Goal: Subscribe to service/newsletter

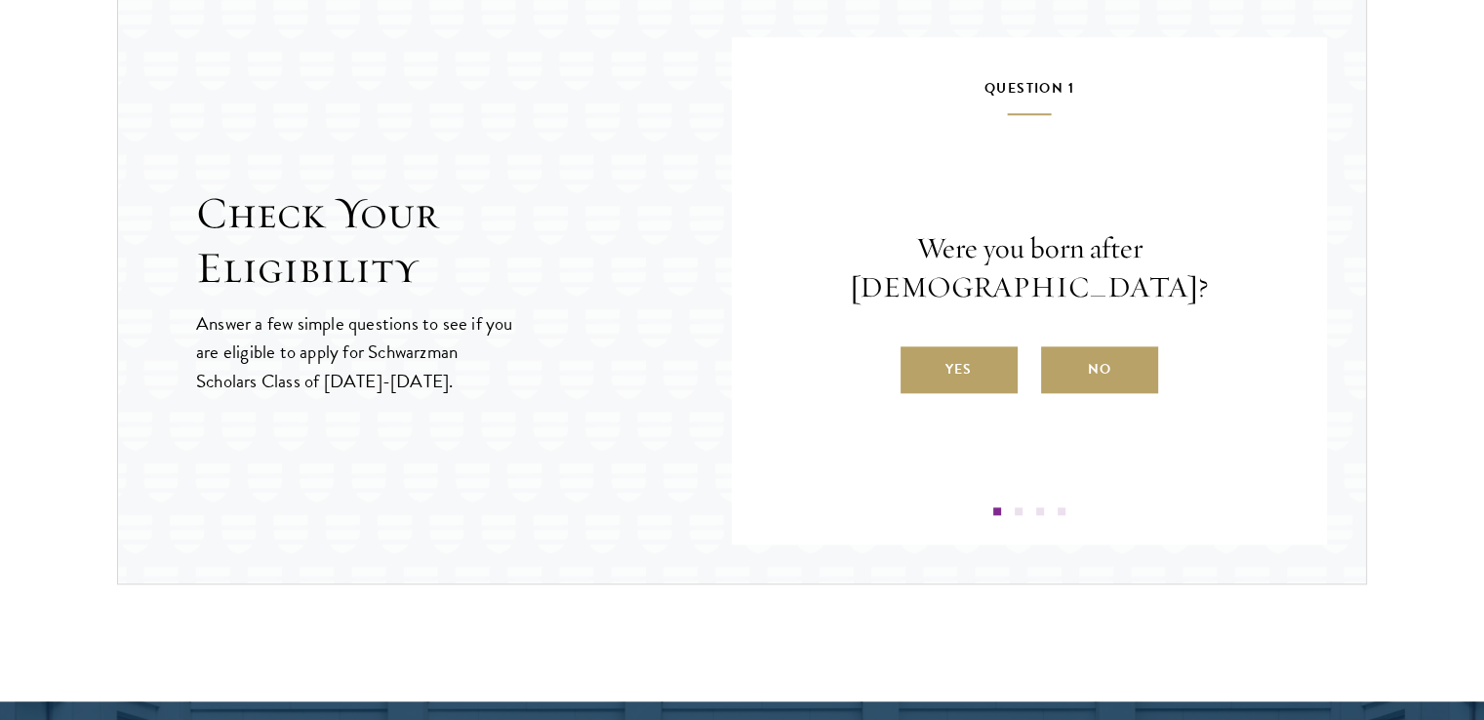
scroll to position [2069, 0]
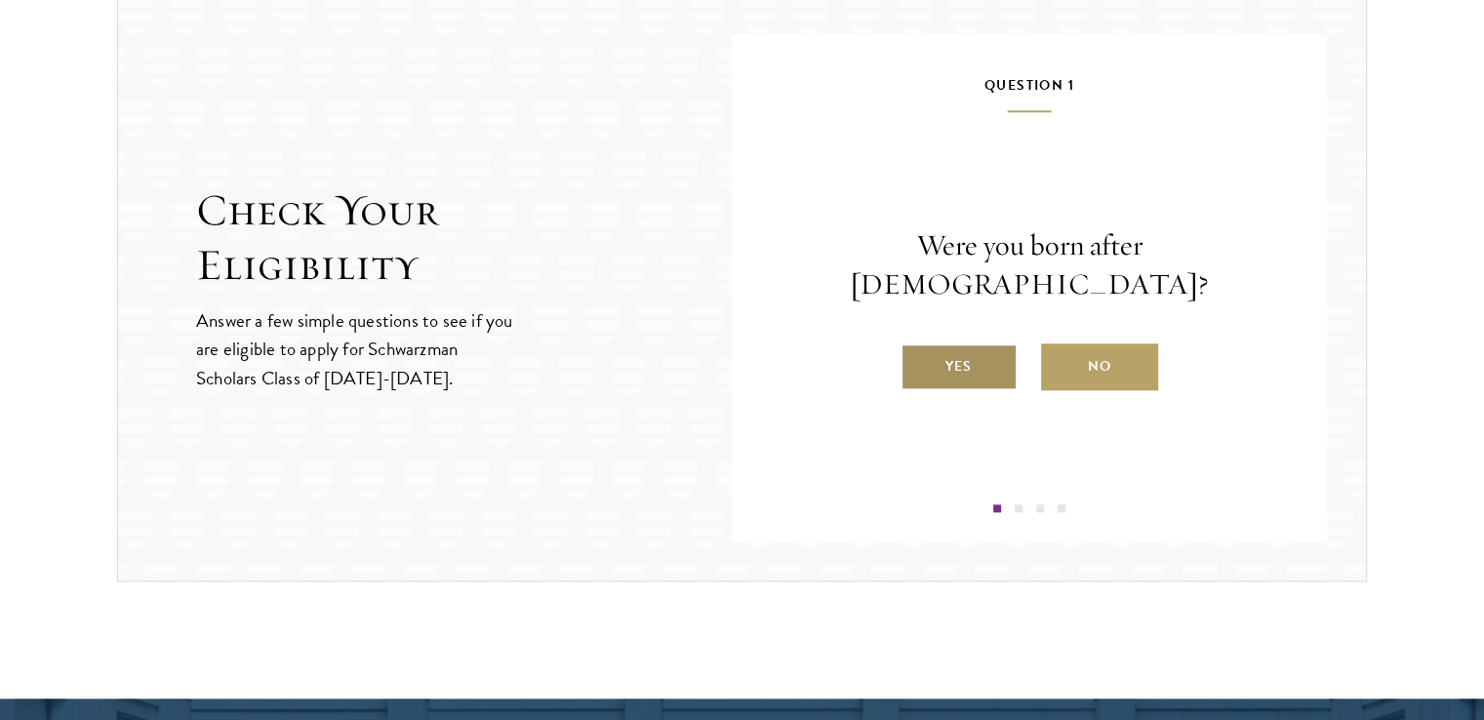
click at [960, 343] on label "Yes" at bounding box center [959, 366] width 117 height 47
click at [918, 345] on input "Yes" at bounding box center [910, 354] width 18 height 18
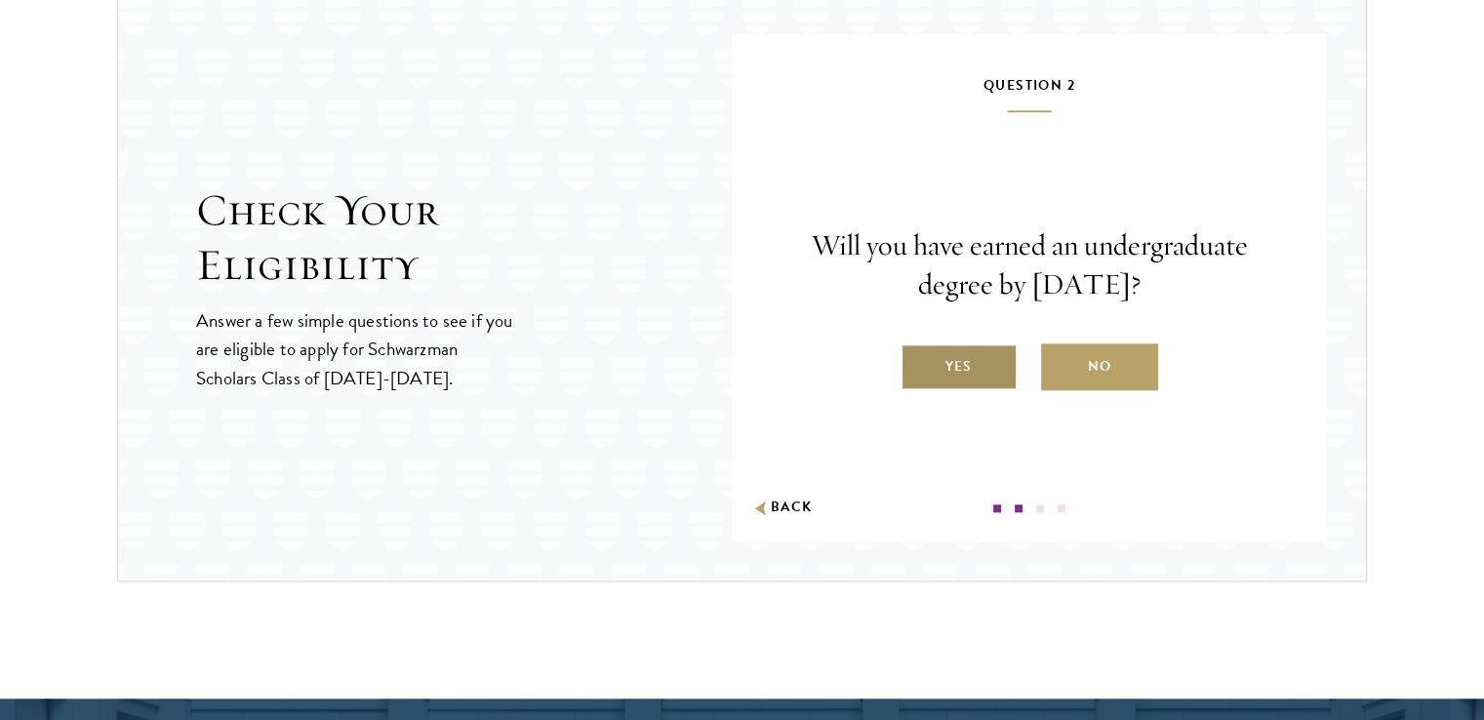
click at [955, 348] on label "Yes" at bounding box center [959, 366] width 117 height 47
click at [918, 348] on input "Yes" at bounding box center [910, 354] width 18 height 18
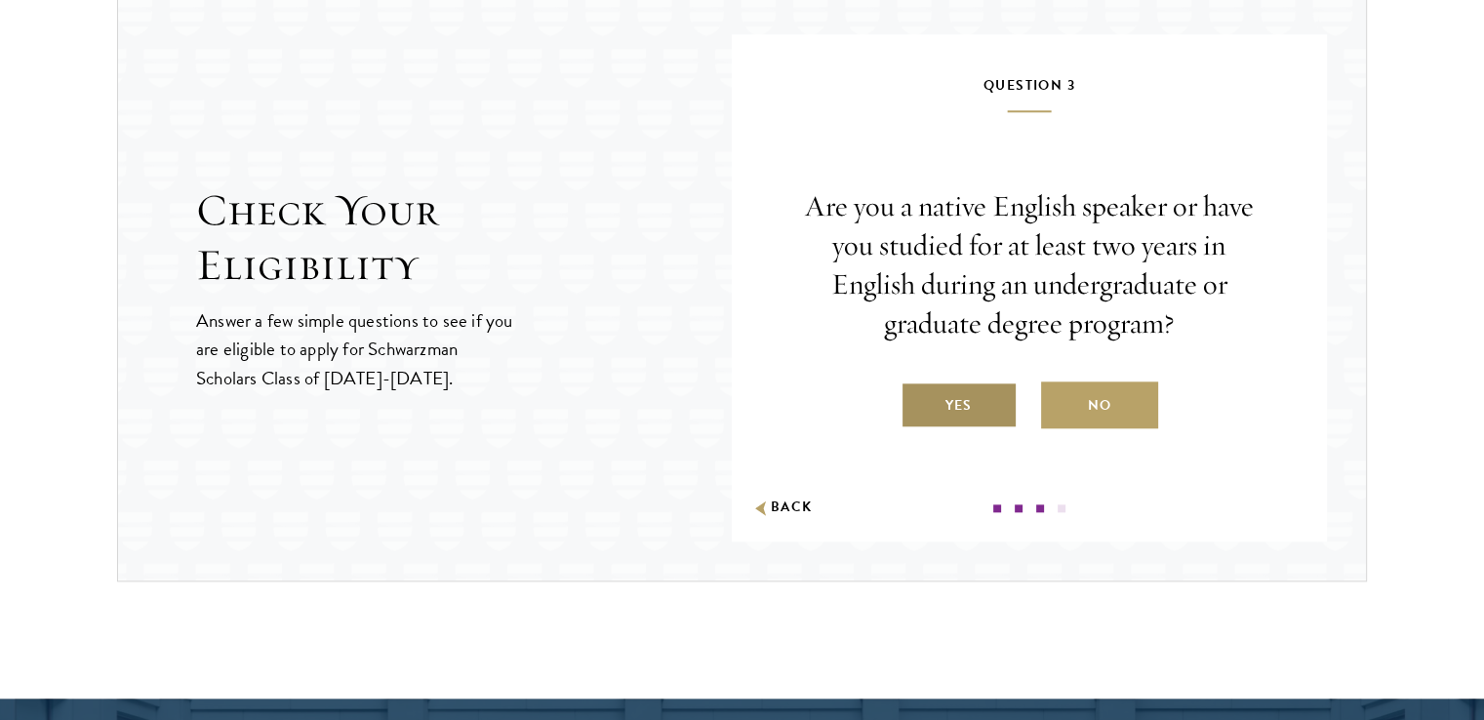
click at [969, 395] on label "Yes" at bounding box center [959, 405] width 117 height 47
click at [918, 395] on input "Yes" at bounding box center [910, 393] width 18 height 18
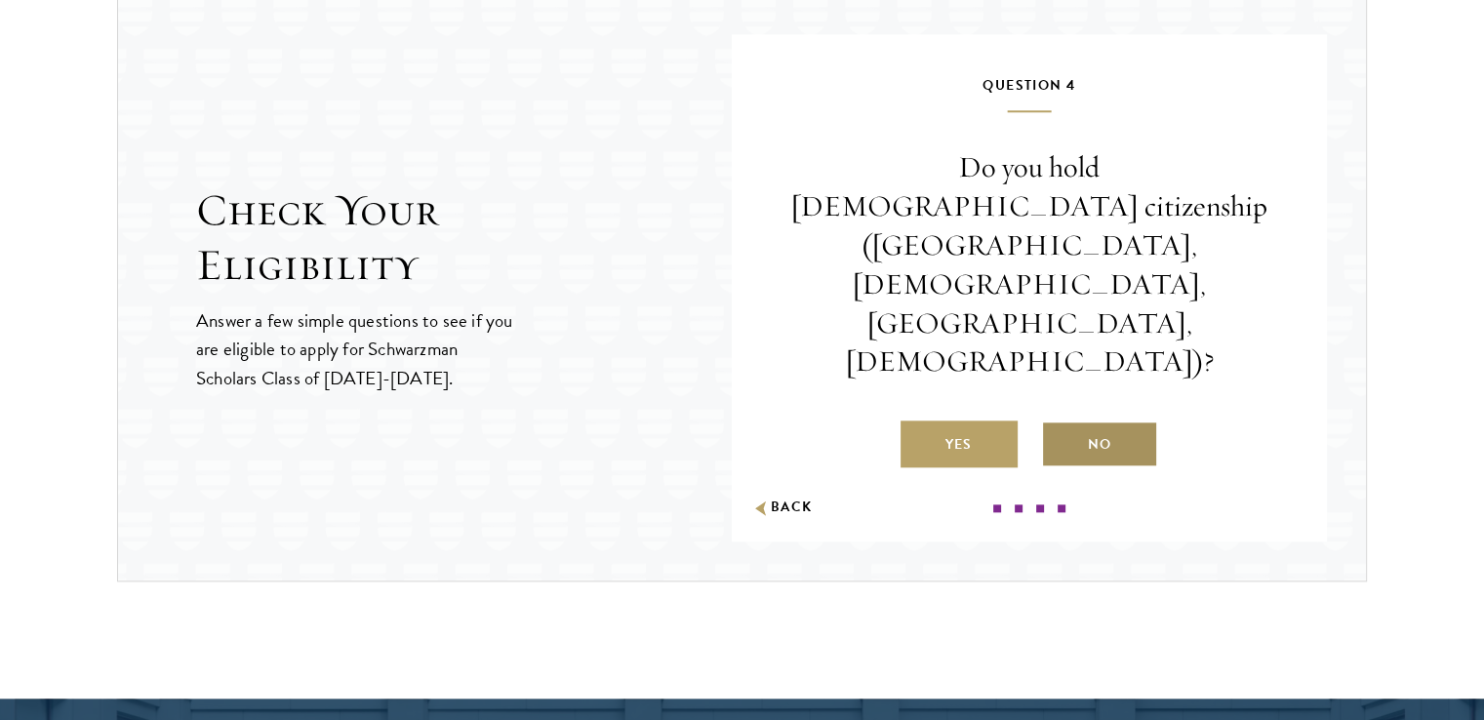
click at [1104, 421] on label "No" at bounding box center [1099, 444] width 117 height 47
click at [1059, 423] on input "No" at bounding box center [1050, 432] width 18 height 18
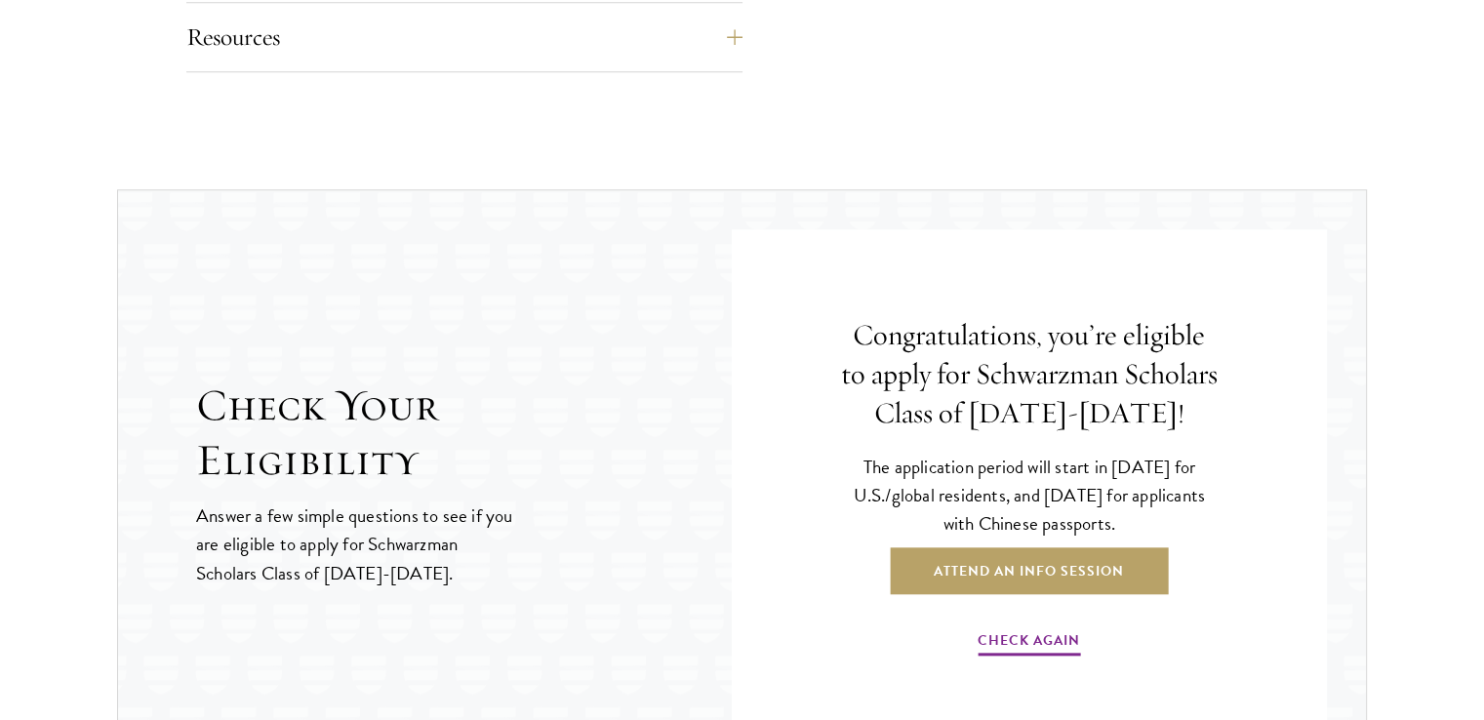
scroll to position [1874, 0]
click at [996, 559] on link "Attend an Info Session" at bounding box center [1029, 569] width 278 height 47
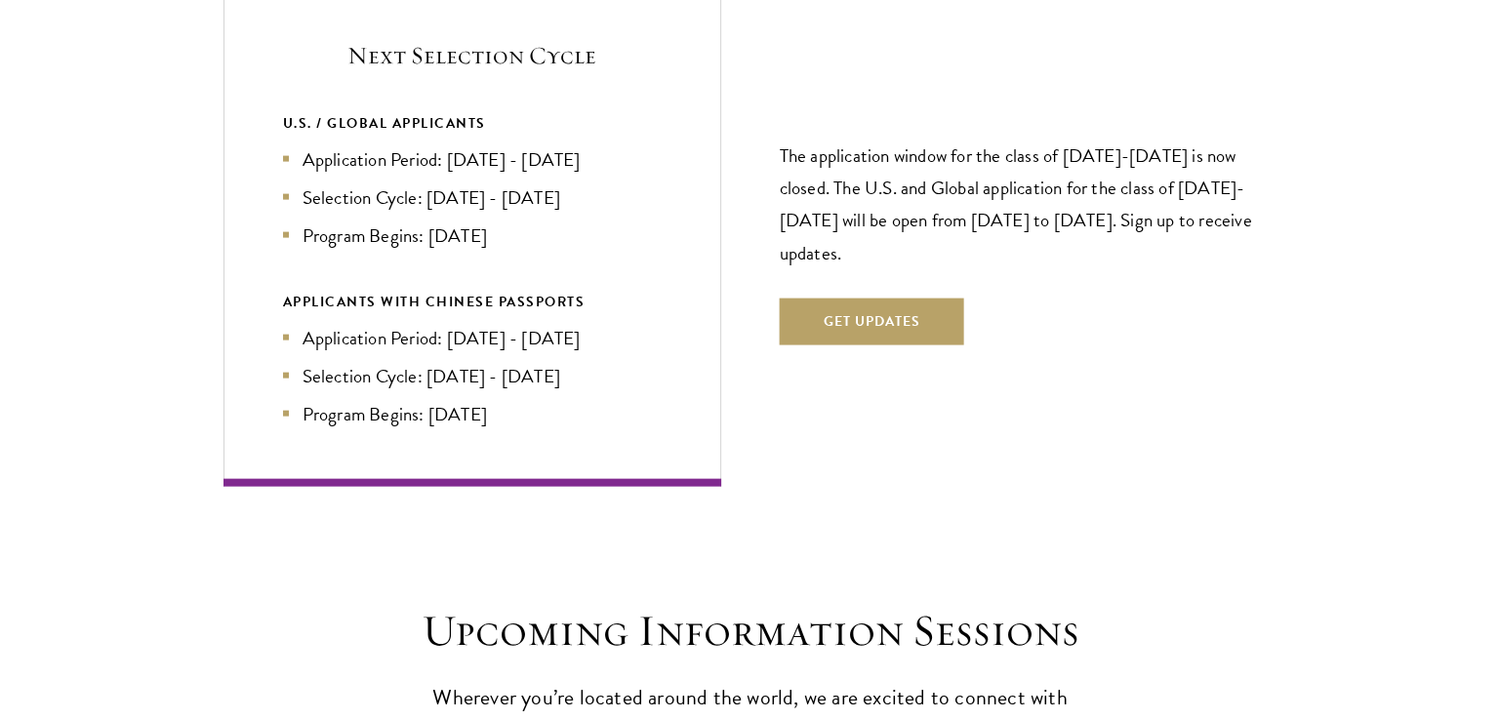
scroll to position [4301, 0]
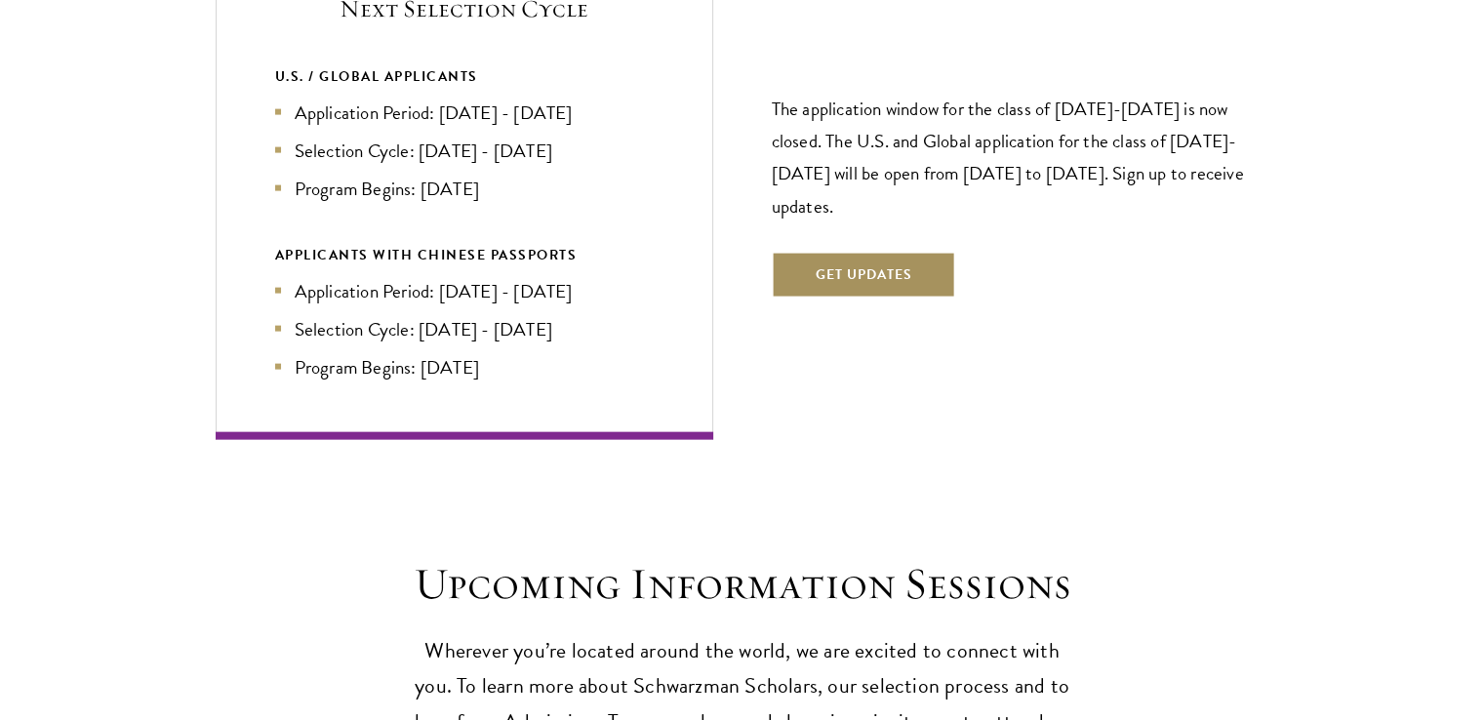
click at [856, 252] on button "Get Updates" at bounding box center [864, 275] width 184 height 47
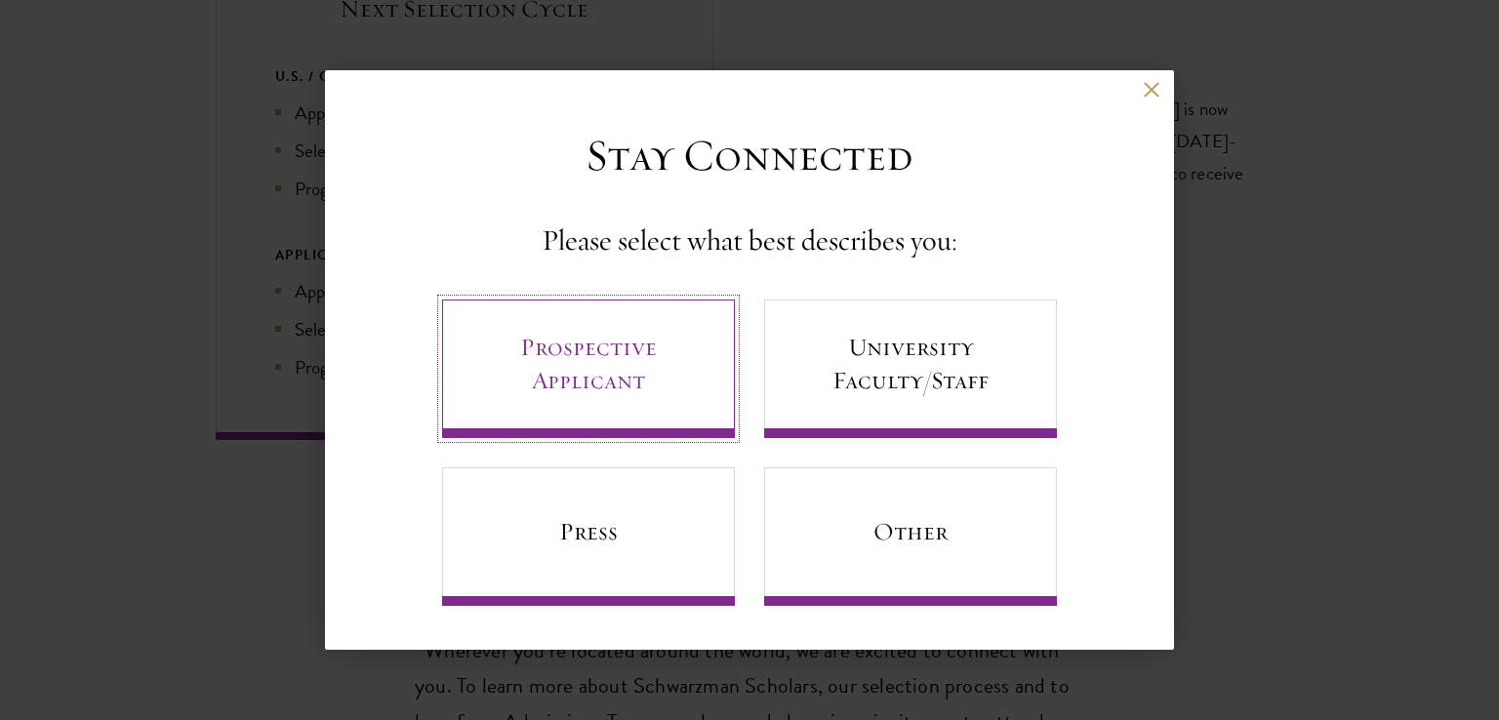
click at [671, 357] on link "Prospective Applicant" at bounding box center [588, 369] width 293 height 139
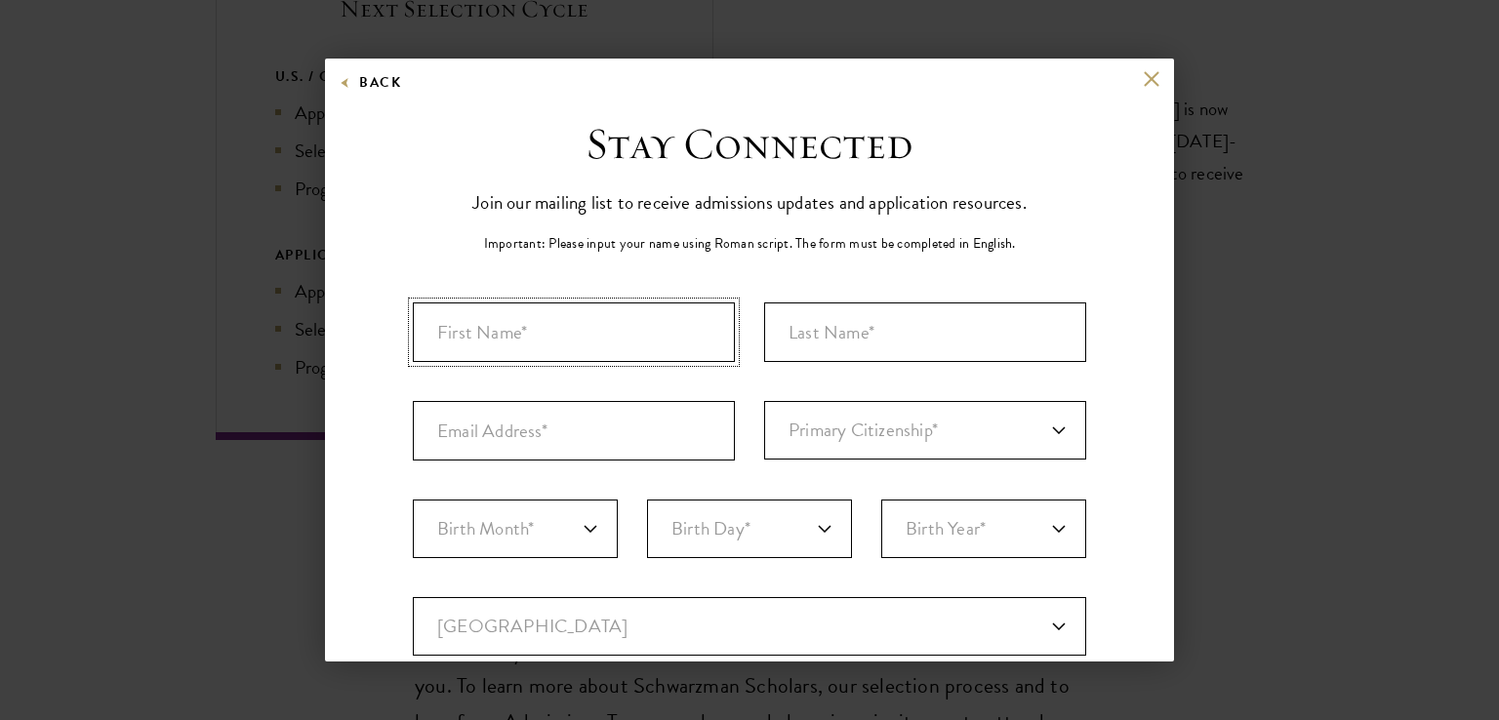
click at [630, 344] on input "First Name*" at bounding box center [574, 332] width 322 height 60
type input "Zion"
type input "Kilanko"
type input "[EMAIL_ADDRESS][DOMAIN_NAME]"
select select "NI"
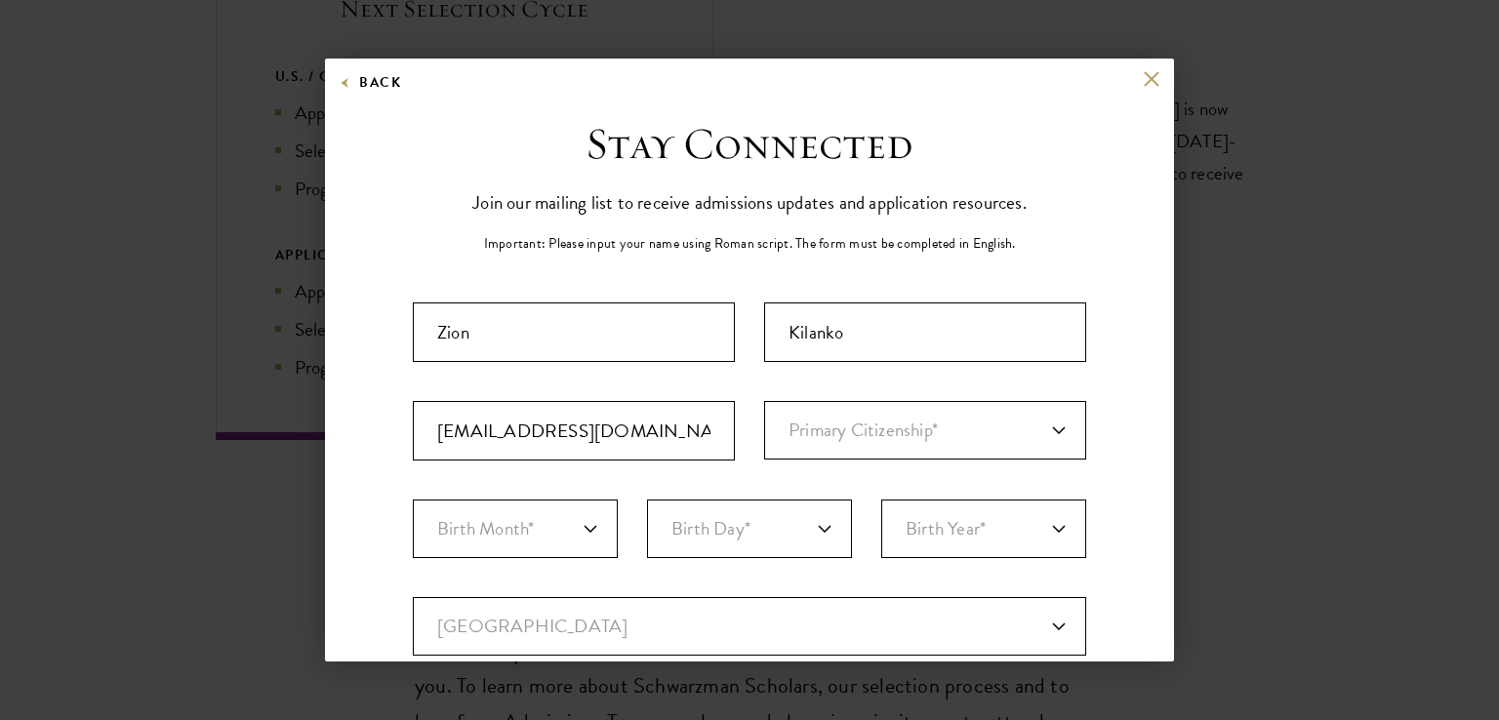
type input "Ilasan, Lekki"
select select "[GEOGRAPHIC_DATA]"
click at [819, 430] on select "Primary Citizenship* [GEOGRAPHIC_DATA] [DEMOGRAPHIC_DATA] [DEMOGRAPHIC_DATA] [D…" at bounding box center [925, 430] width 322 height 59
select select "NI"
click at [764, 401] on select "Primary Citizenship* [GEOGRAPHIC_DATA] [DEMOGRAPHIC_DATA] [DEMOGRAPHIC_DATA] [D…" at bounding box center [925, 430] width 322 height 59
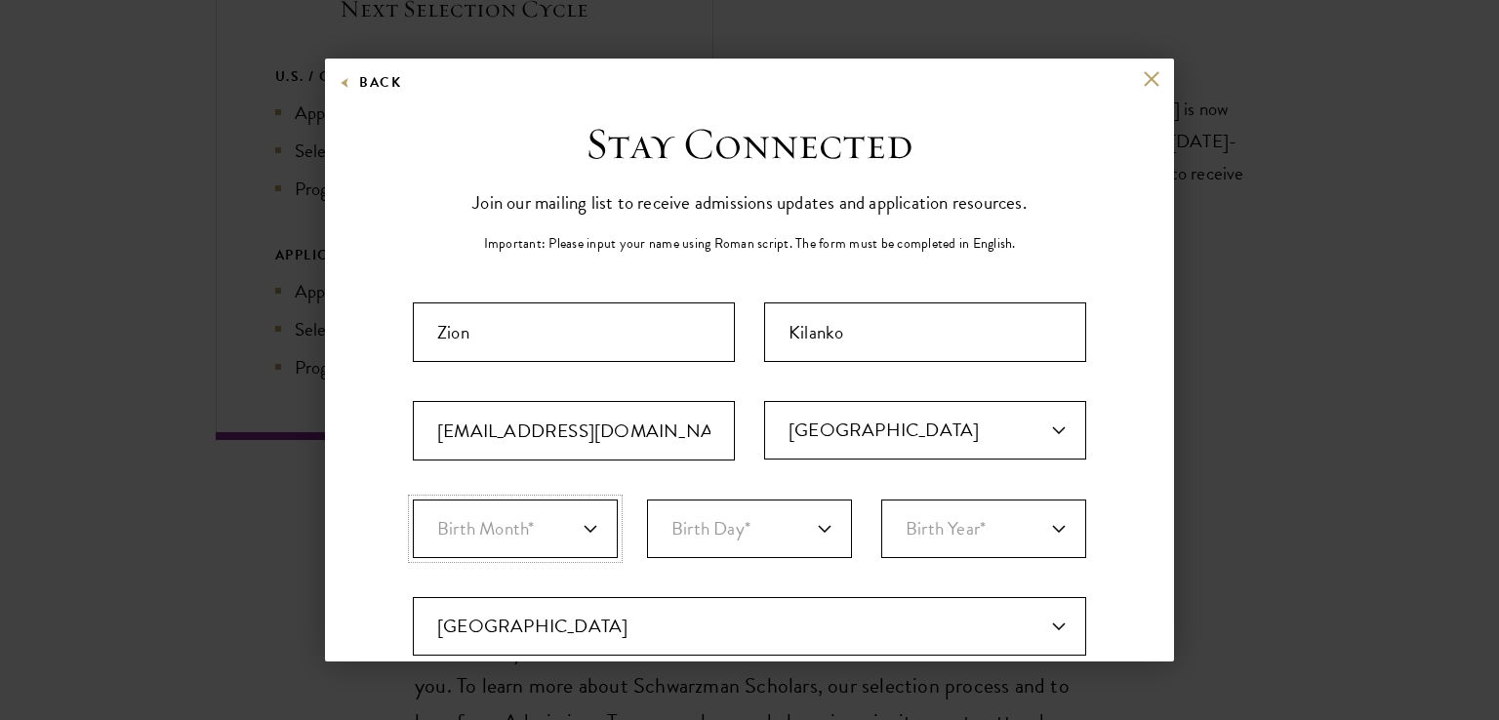
click at [508, 536] on select "Birth Month* January February March April May June July August September Octobe…" at bounding box center [515, 529] width 205 height 59
select select "12"
click at [413, 500] on select "Birth Month* January February March April May June July August September Octobe…" at bounding box center [515, 529] width 205 height 59
click at [671, 520] on select "Birth Day* 1 2 3 4 5 6 7 8 9 10 11 12 13 14 15 16 17 18 19 20 21 22 23 24 25 26…" at bounding box center [749, 529] width 205 height 59
select select "20"
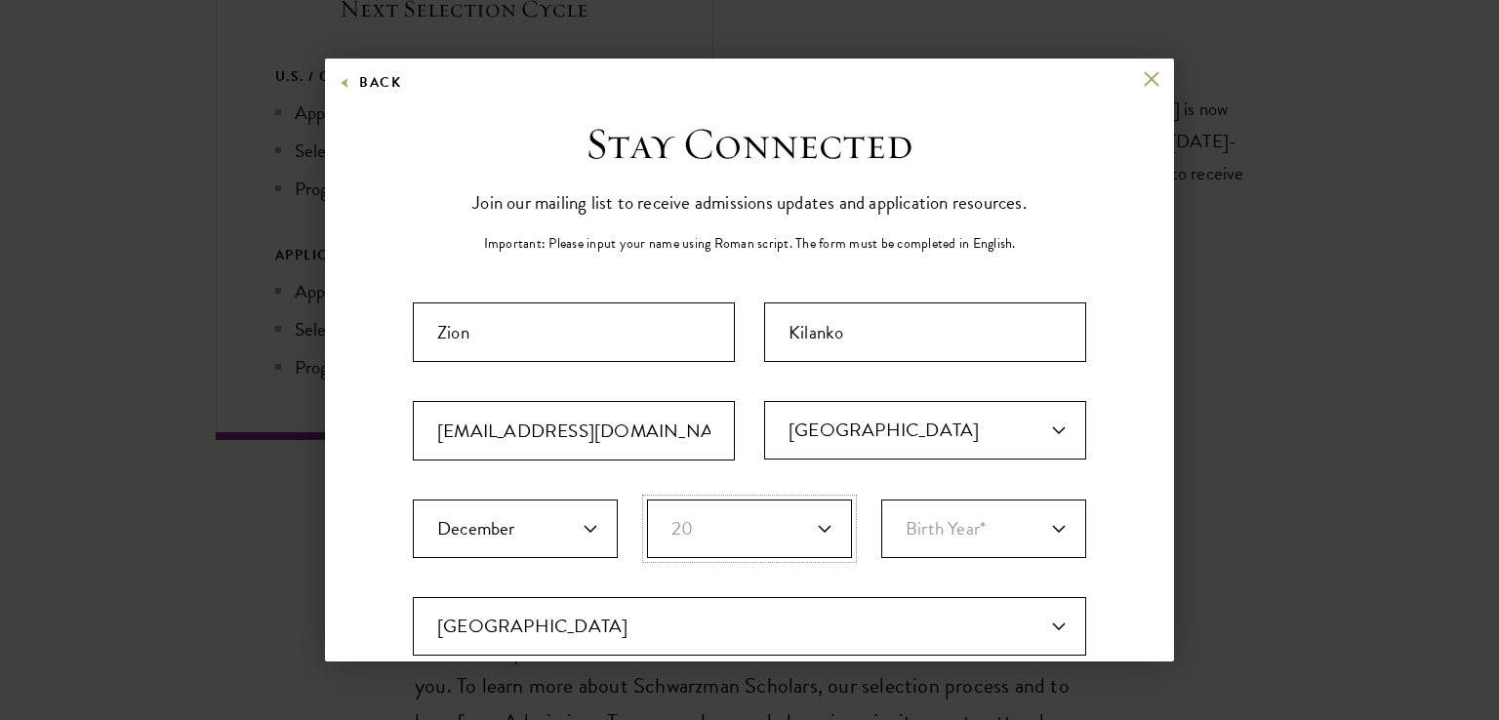
click at [647, 500] on select "Birth Day* 1 2 3 4 5 6 7 8 9 10 11 12 13 14 15 16 17 18 19 20 21 22 23 24 25 26…" at bounding box center [749, 529] width 205 height 59
click at [956, 537] on select "Birth Year* [DEMOGRAPHIC_DATA] [DEMOGRAPHIC_DATA] [DEMOGRAPHIC_DATA] [DEMOGRAPH…" at bounding box center [983, 529] width 205 height 59
select select "1999"
click at [881, 500] on select "Birth Year* [DEMOGRAPHIC_DATA] [DEMOGRAPHIC_DATA] [DEMOGRAPHIC_DATA] [DEMOGRAPH…" at bounding box center [983, 529] width 205 height 59
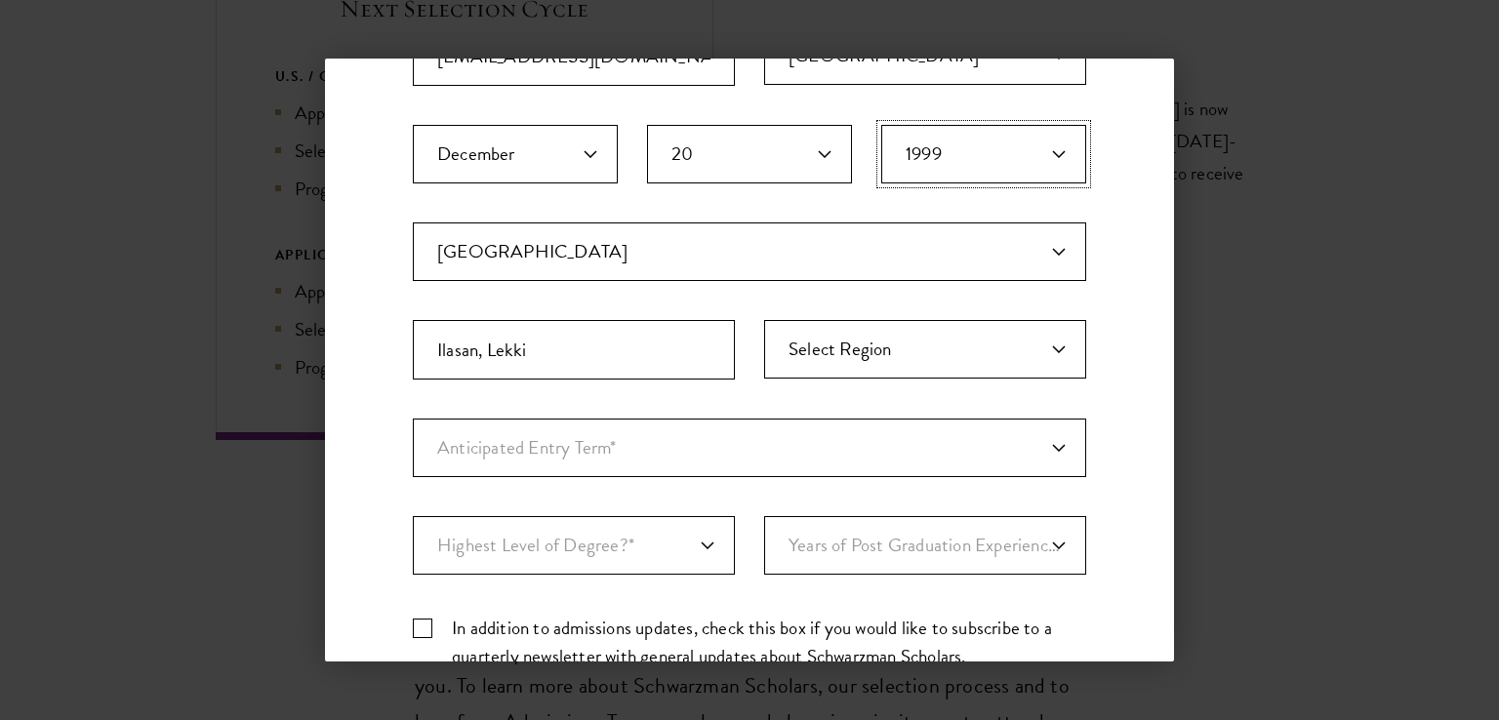
scroll to position [349, 0]
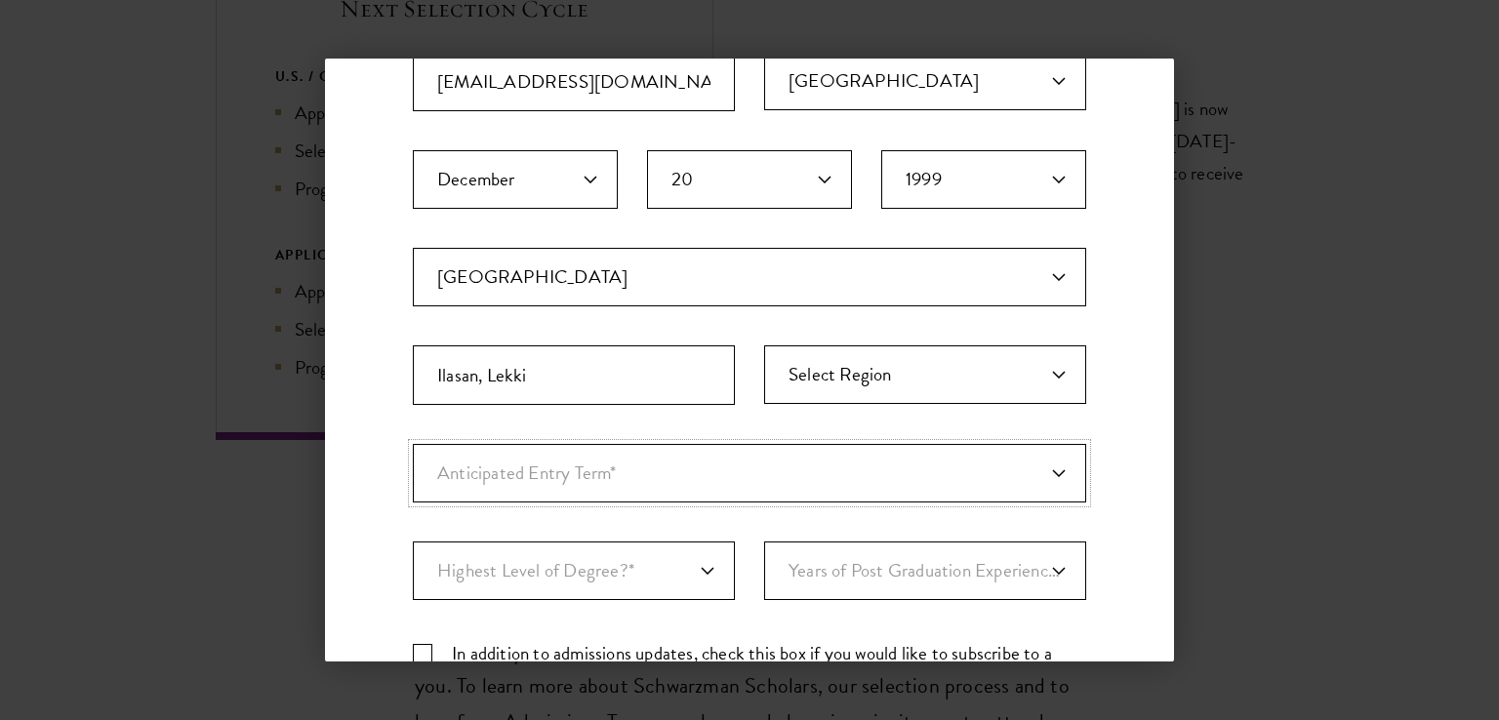
click at [751, 450] on select "Anticipated Entry Term* [DATE] (Application opens [DATE]) Just Exploring" at bounding box center [749, 473] width 673 height 59
select select "a6790467-ebe7-4045-a56a-66c1cae98076"
click at [413, 444] on select "Anticipated Entry Term* [DATE] (Application opens [DATE]) Just Exploring" at bounding box center [749, 473] width 673 height 59
click at [617, 568] on select "Highest Level of Degree?* PHD Bachelor's Master's Current Undergraduate Student" at bounding box center [574, 571] width 322 height 59
select select "baef124f-e103-44b1-8ca6-5d0669438e44"
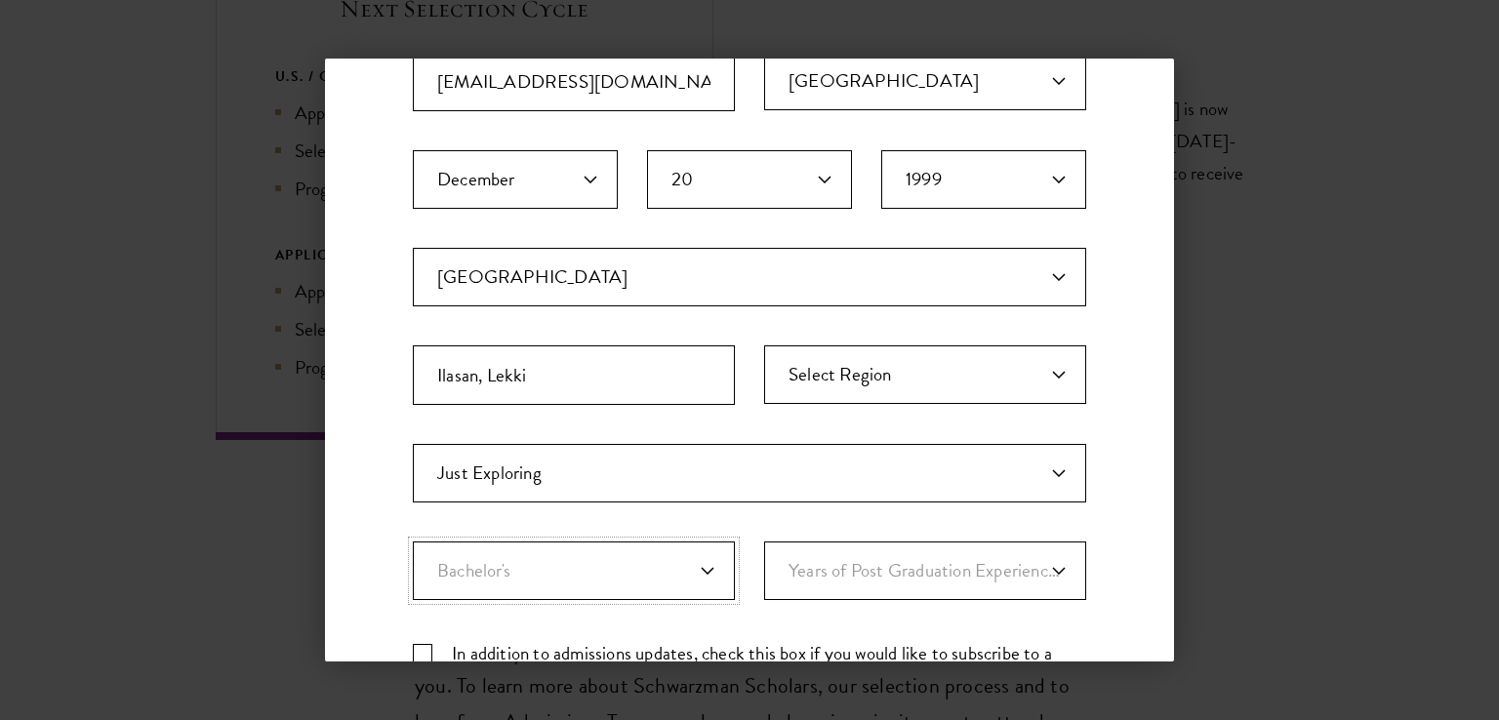
click at [413, 542] on select "Highest Level of Degree?* PHD Bachelor's Master's Current Undergraduate Student" at bounding box center [574, 571] width 322 height 59
click at [839, 573] on select "Years of Post Graduation Experience?* 1 2 3 4 5 6 7 8 9 10" at bounding box center [925, 571] width 322 height 59
select select "1"
click at [764, 542] on select "Years of Post Graduation Experience?* 1 2 3 4 5 6 7 8 9 10" at bounding box center [925, 571] width 322 height 59
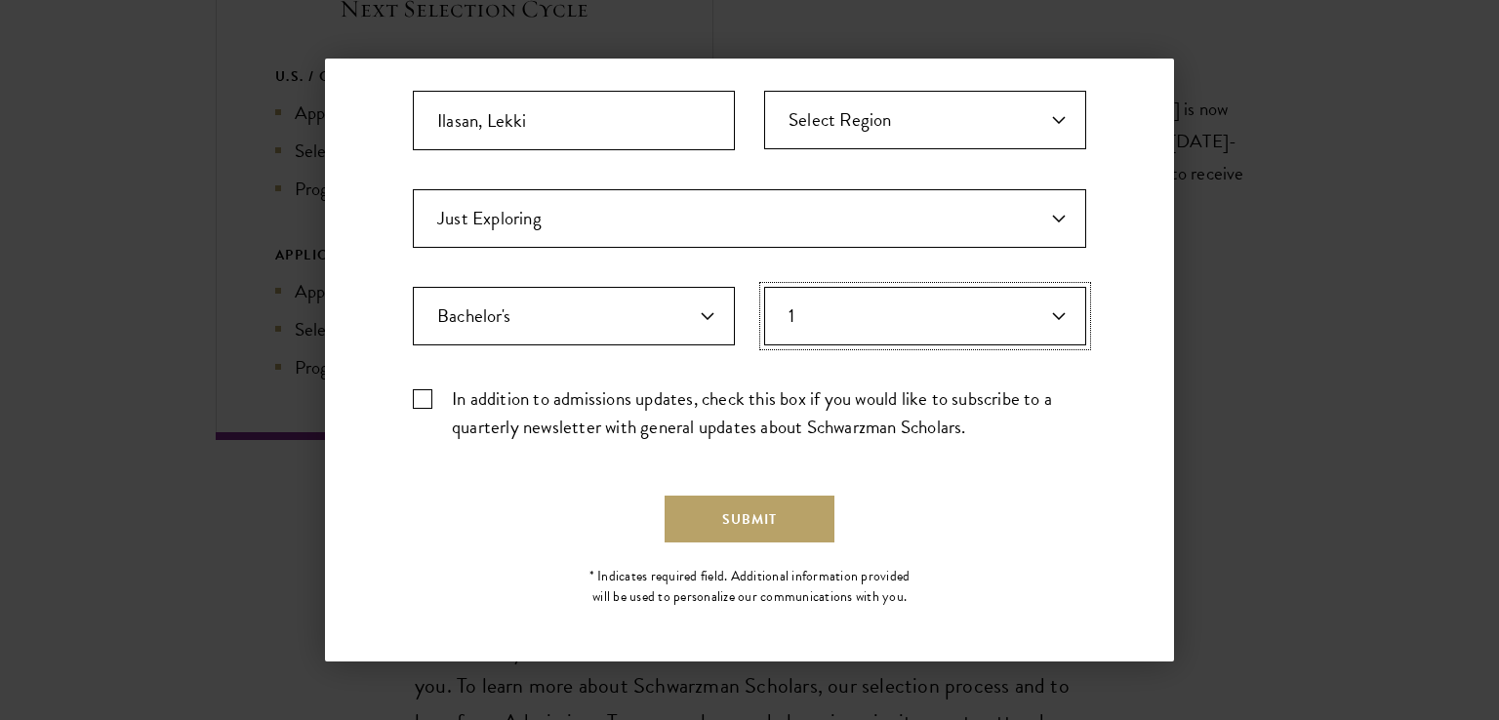
scroll to position [605, 0]
click at [421, 395] on label "In addition to admissions updates, check this box if you would like to subscrib…" at bounding box center [749, 411] width 673 height 57
click at [421, 395] on input "In addition to admissions updates, check this box if you would like to subscrib…" at bounding box center [749, 389] width 673 height 13
checkbox input "true"
click at [742, 527] on button "Submit" at bounding box center [750, 518] width 170 height 47
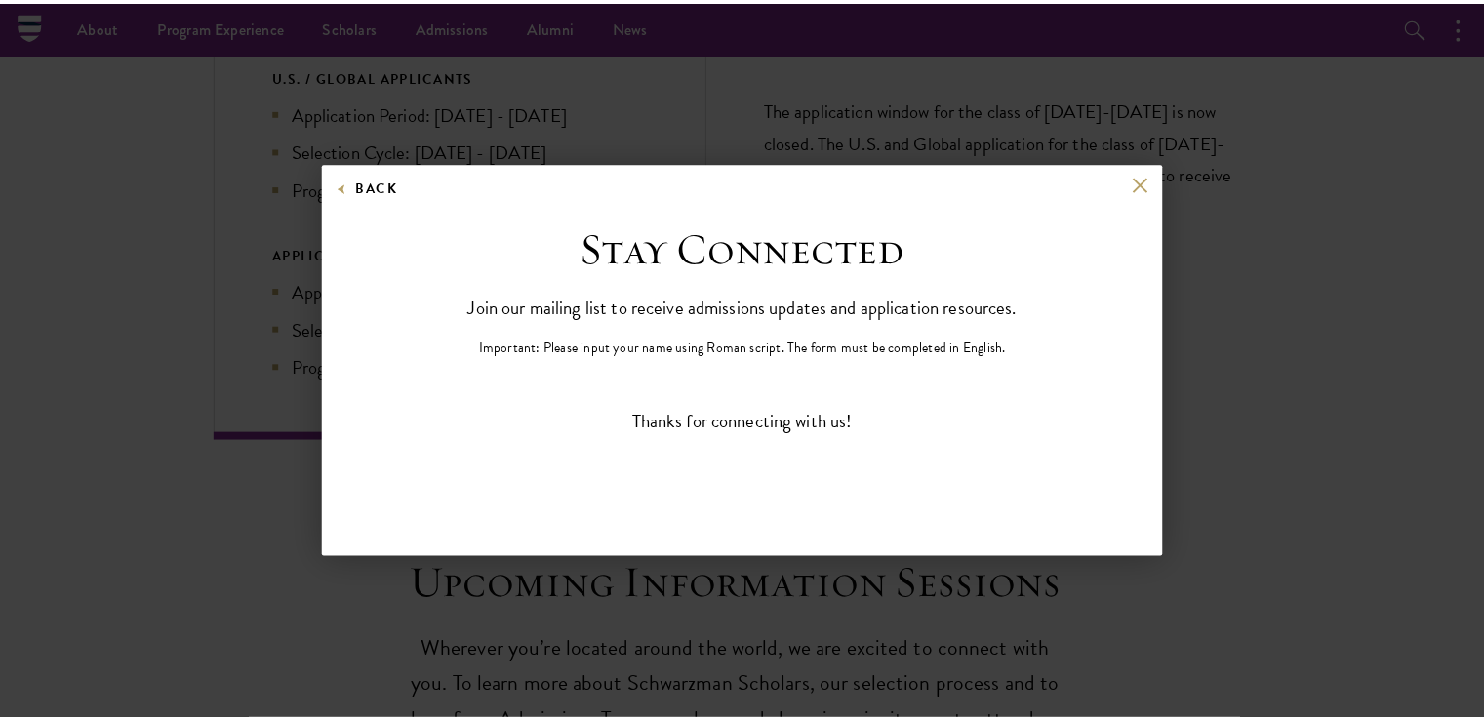
scroll to position [0, 0]
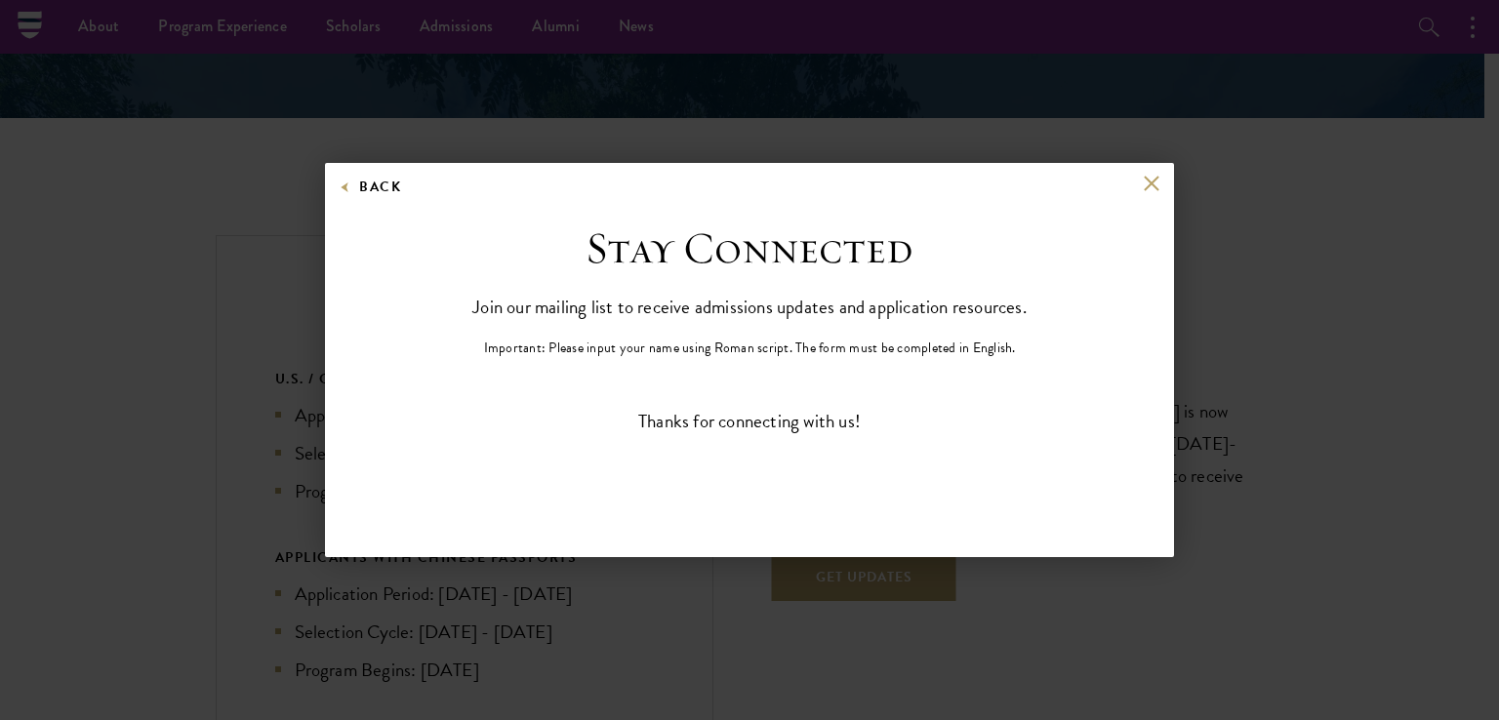
click at [1148, 173] on div "Back Stay Connected Please select what best describes you: Prospective Applican…" at bounding box center [749, 360] width 849 height 394
click at [1153, 184] on button at bounding box center [1151, 183] width 17 height 17
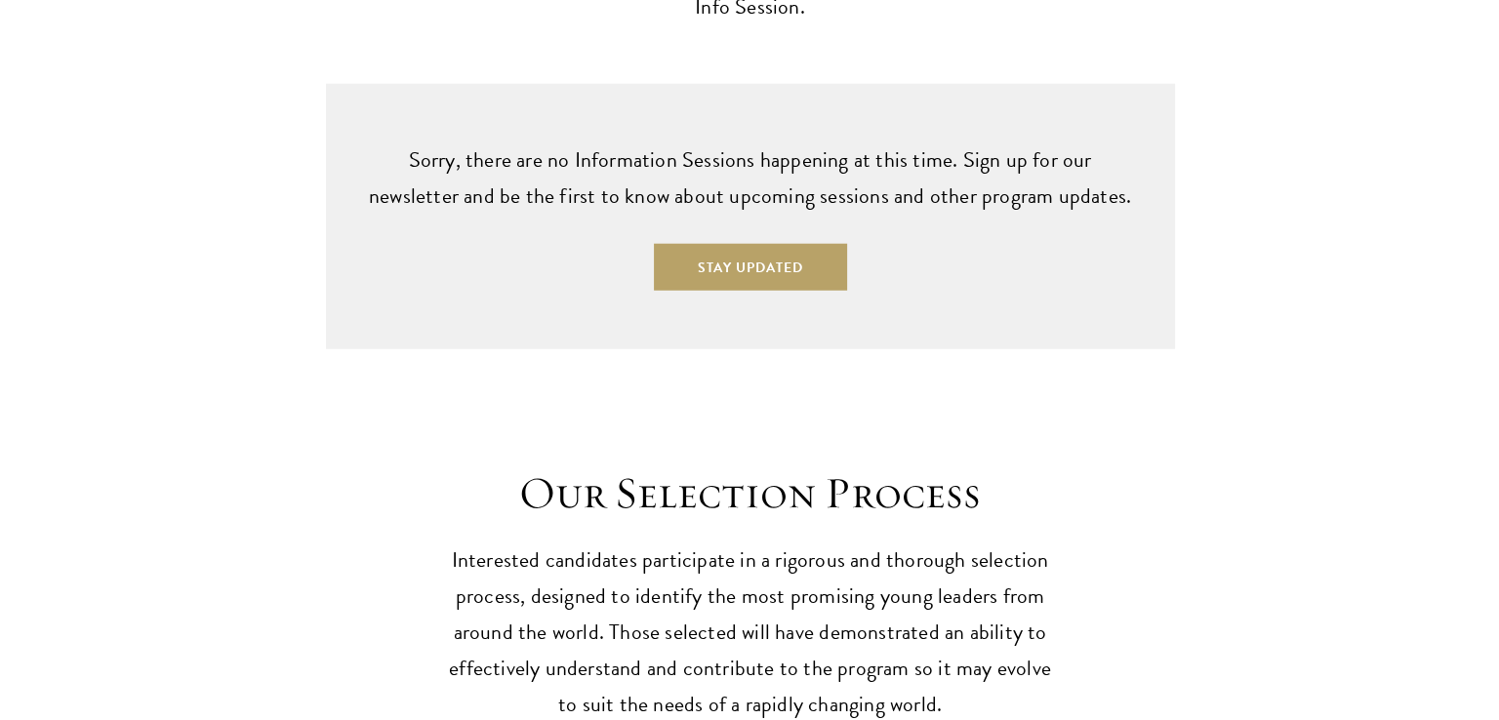
scroll to position [5055, 0]
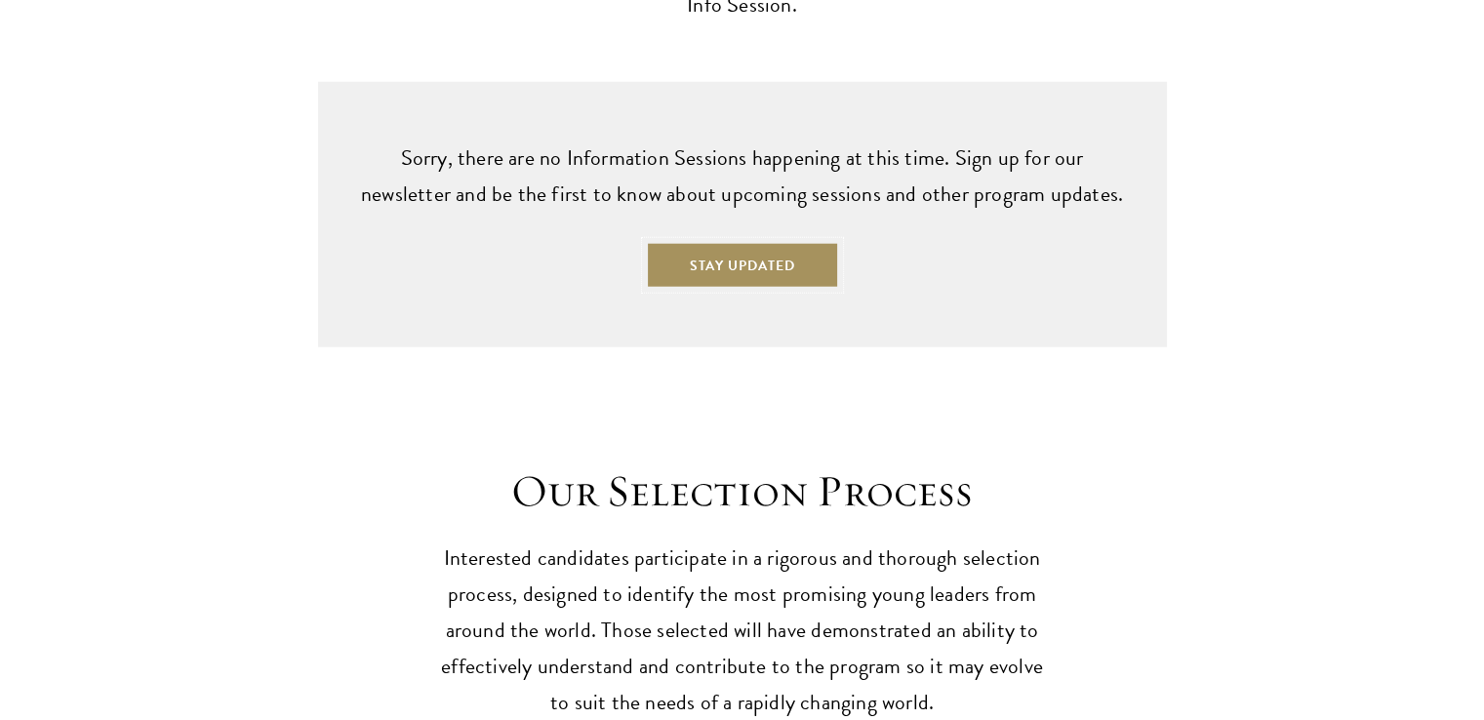
click at [722, 242] on button "Stay Updated" at bounding box center [742, 265] width 193 height 47
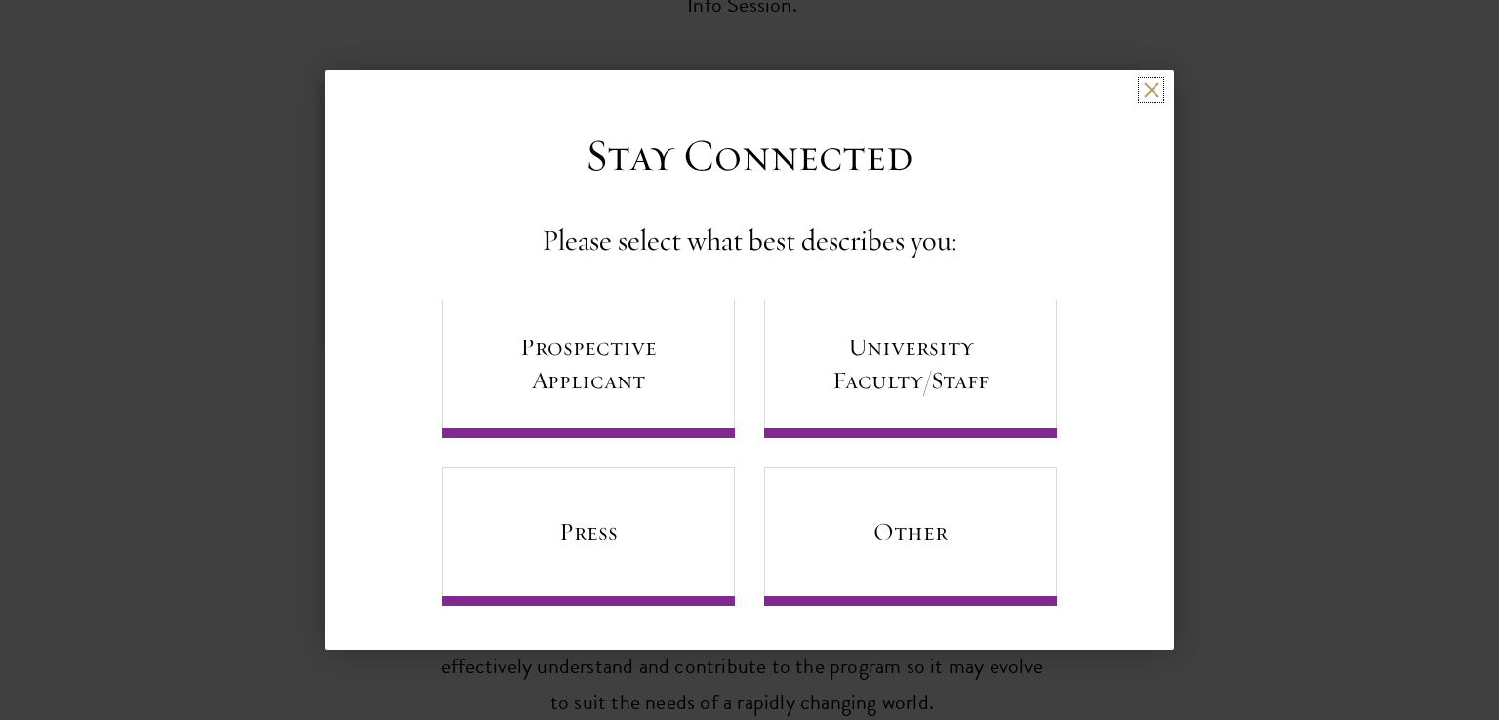
click at [1157, 89] on button at bounding box center [1151, 90] width 17 height 17
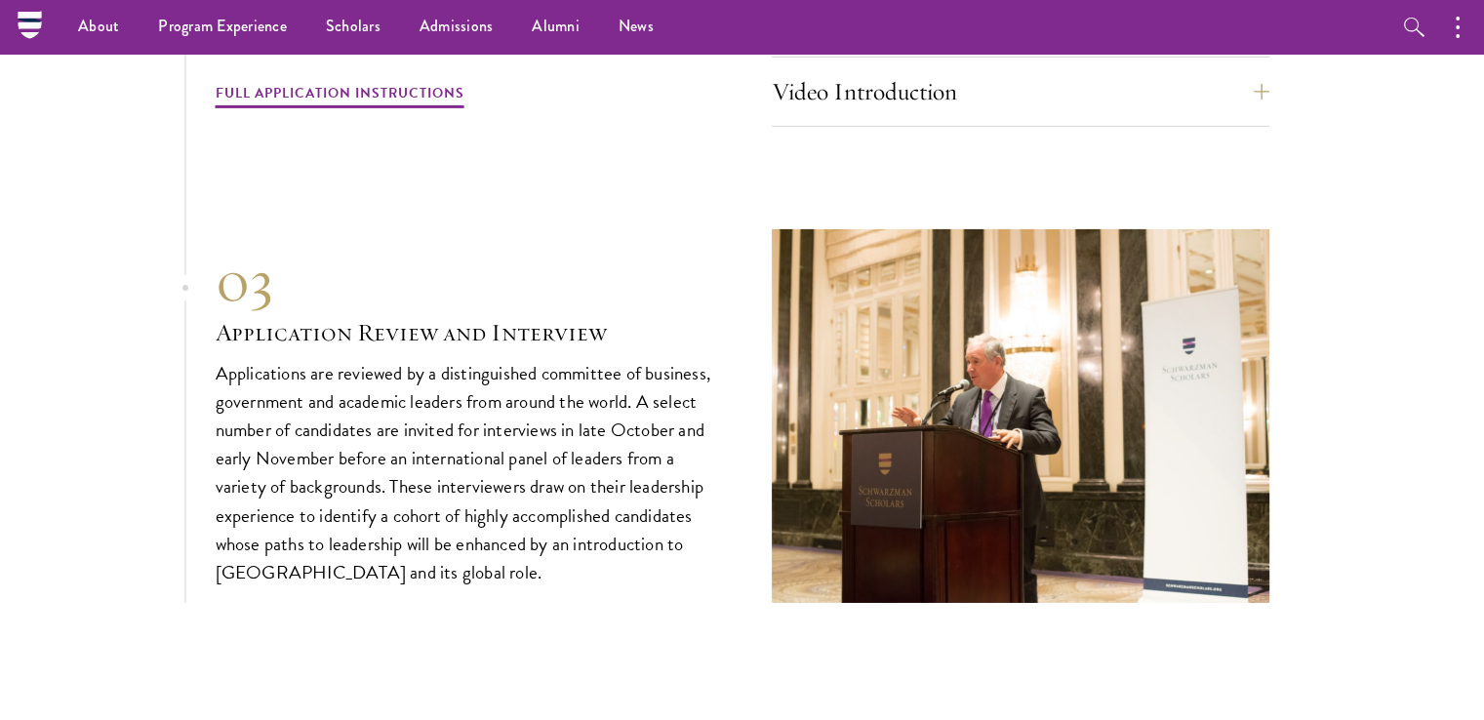
scroll to position [6467, 0]
